Goal: Find specific page/section

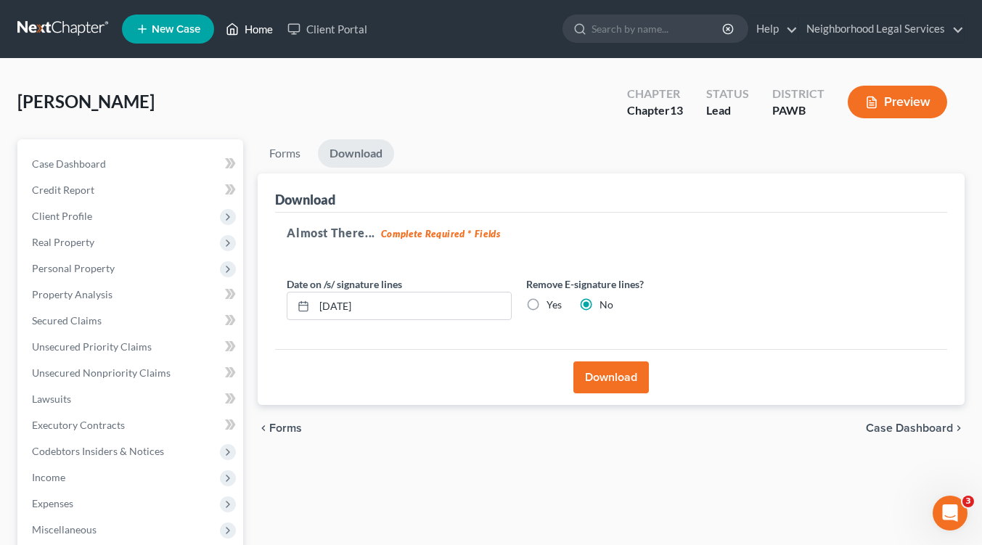
click at [247, 28] on link "Home" at bounding box center [249, 29] width 62 height 26
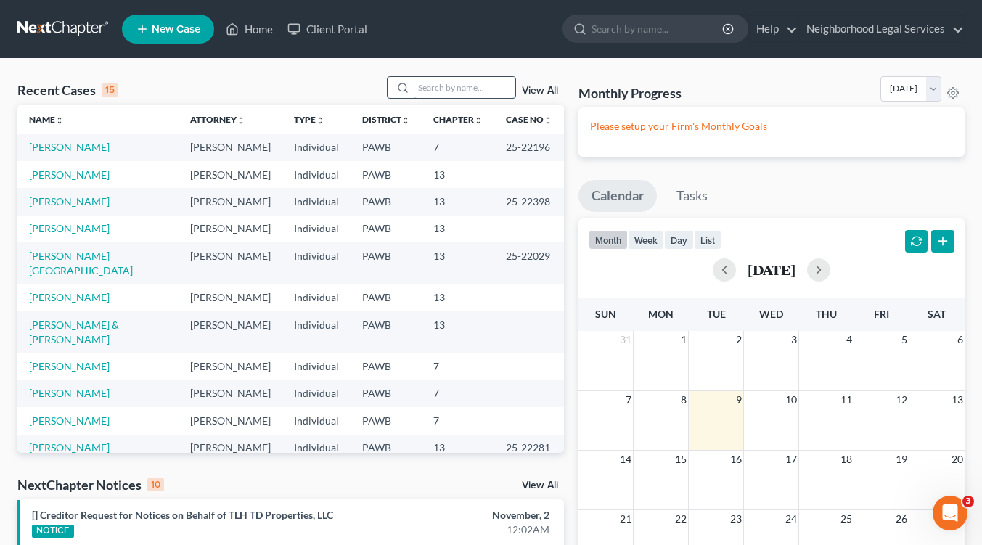
click at [431, 86] on input "search" at bounding box center [465, 87] width 102 height 21
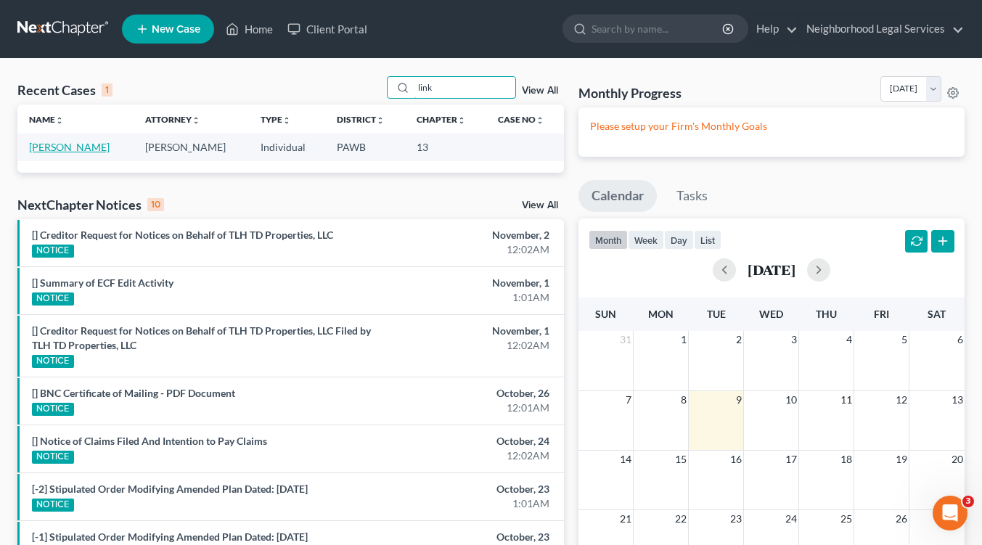
type input "link"
click at [62, 150] on link "[PERSON_NAME]" at bounding box center [69, 147] width 81 height 12
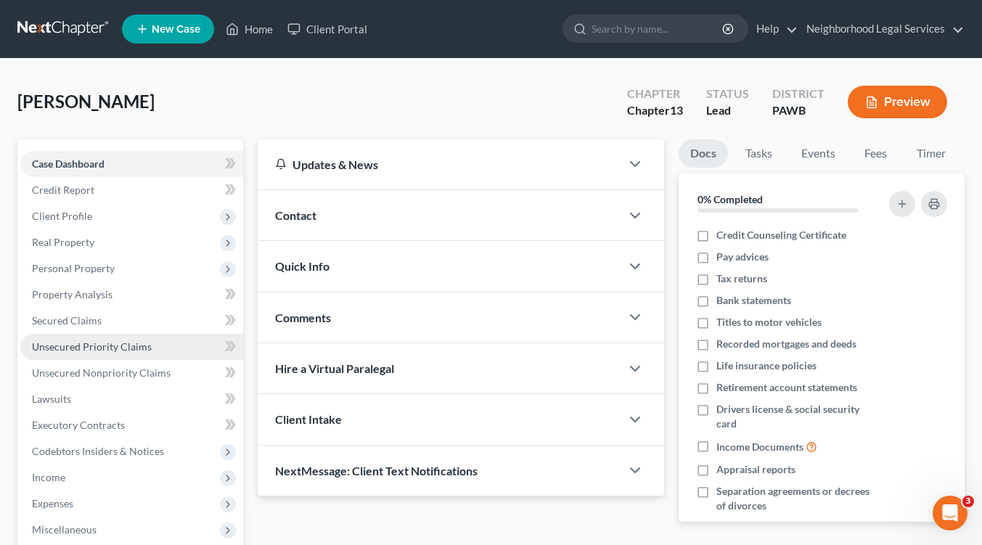
click at [102, 348] on span "Unsecured Priority Claims" at bounding box center [92, 346] width 120 height 12
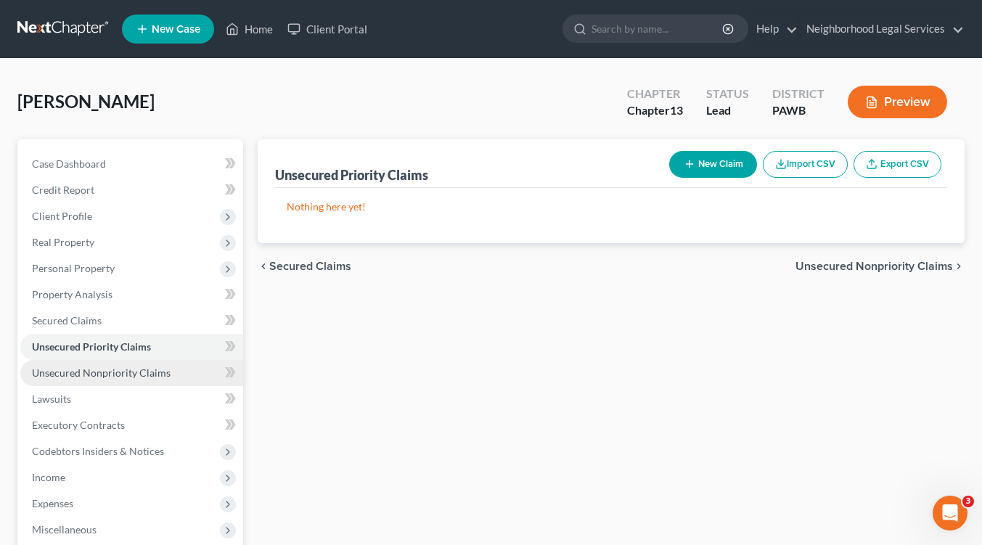
click at [104, 376] on span "Unsecured Nonpriority Claims" at bounding box center [101, 372] width 139 height 12
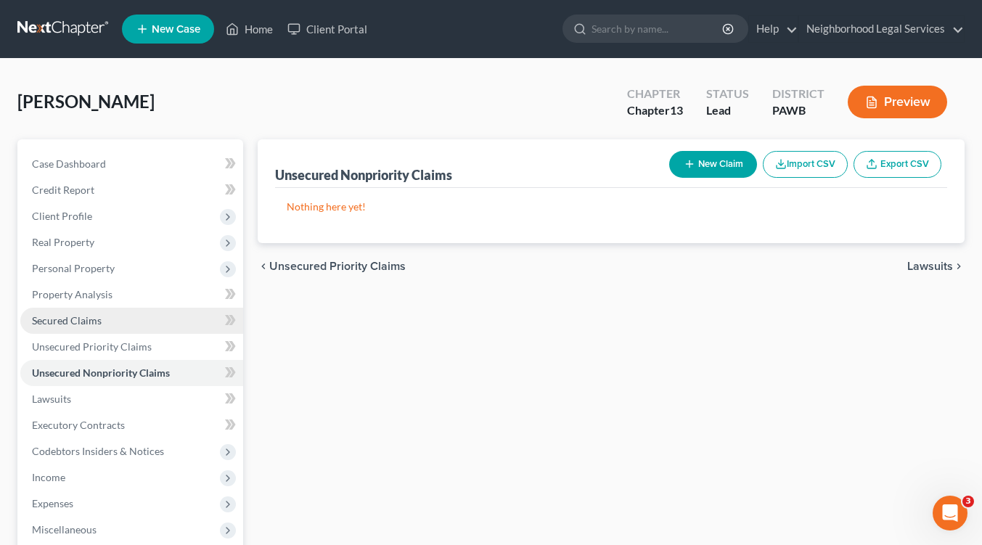
click at [81, 318] on span "Secured Claims" at bounding box center [67, 320] width 70 height 12
